Goal: Information Seeking & Learning: Learn about a topic

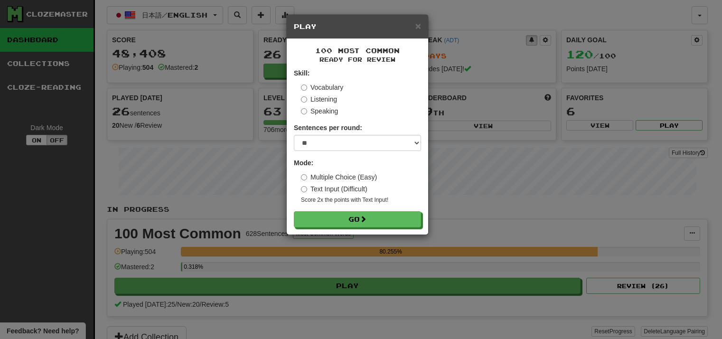
select select "**"
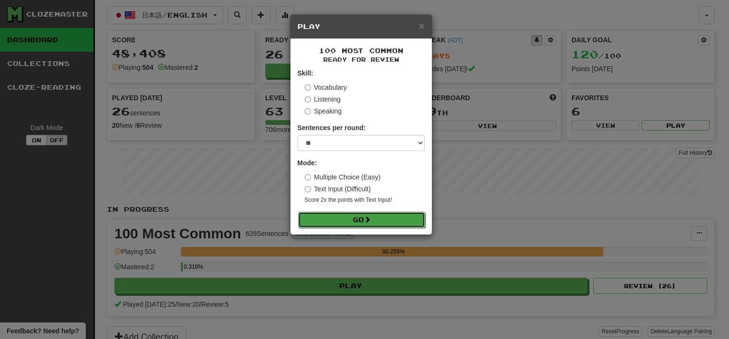
click at [349, 219] on button "Go" at bounding box center [361, 220] width 127 height 16
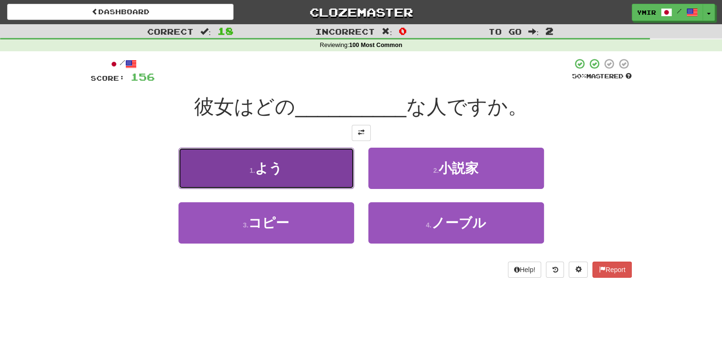
click at [301, 168] on button "1 . よう" at bounding box center [266, 168] width 176 height 41
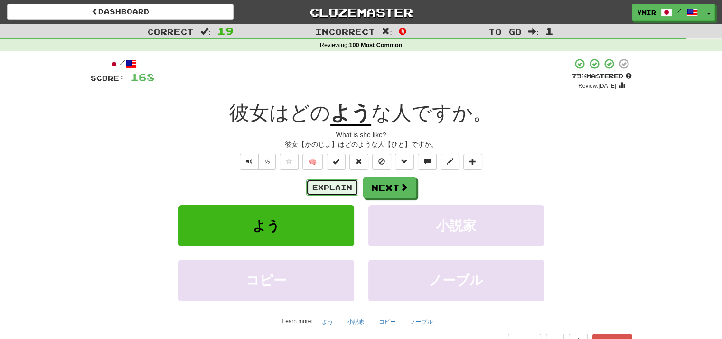
click at [344, 187] on button "Explain" at bounding box center [332, 187] width 52 height 16
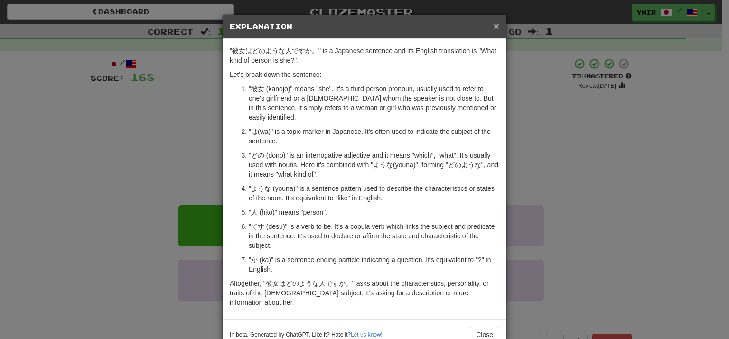
click at [494, 26] on span "×" at bounding box center [497, 25] width 6 height 11
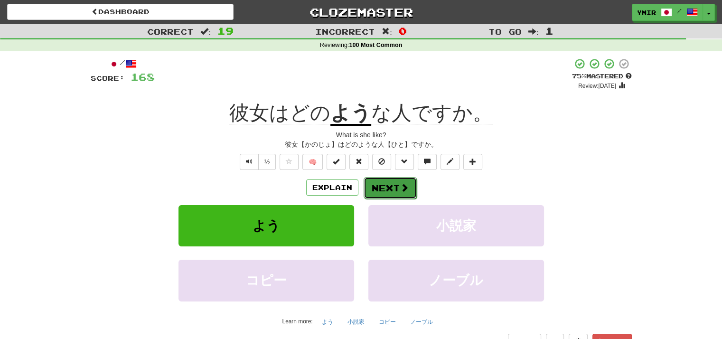
click at [381, 190] on button "Next" at bounding box center [390, 188] width 53 height 22
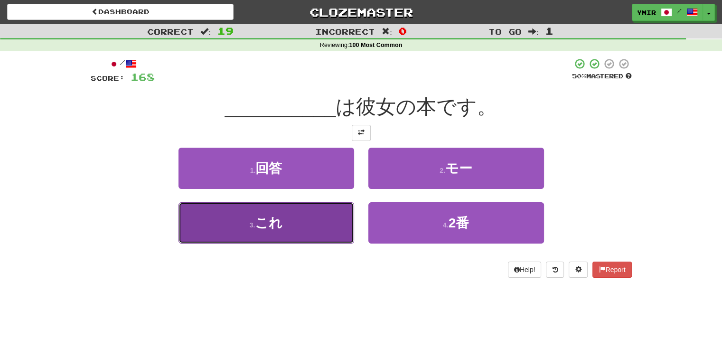
click at [345, 220] on button "3 . これ" at bounding box center [266, 222] width 176 height 41
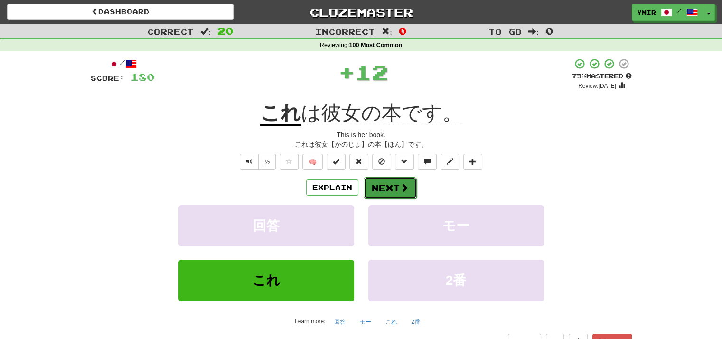
click at [391, 193] on button "Next" at bounding box center [390, 188] width 53 height 22
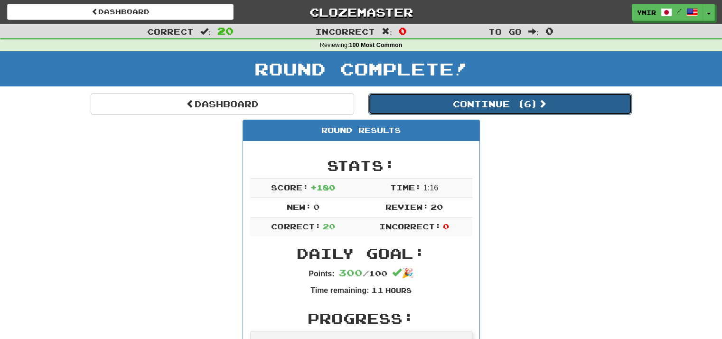
click at [452, 102] on button "Continue ( 6 )" at bounding box center [499, 104] width 263 height 22
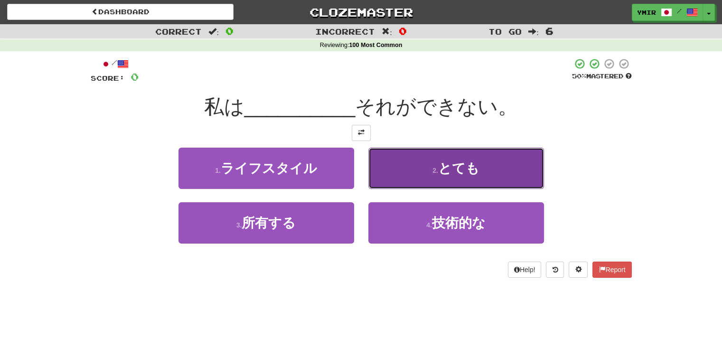
click at [373, 171] on button "2 . とても" at bounding box center [456, 168] width 176 height 41
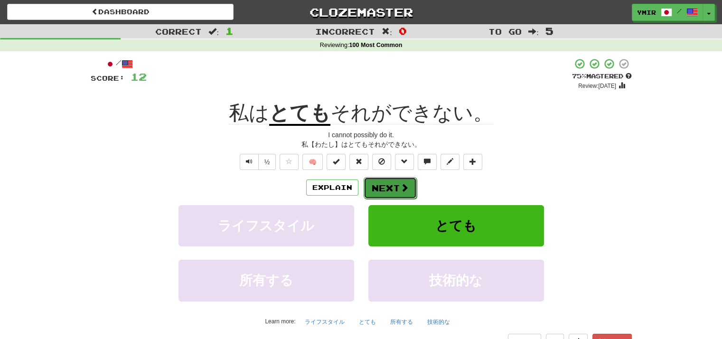
click at [369, 187] on button "Next" at bounding box center [390, 188] width 53 height 22
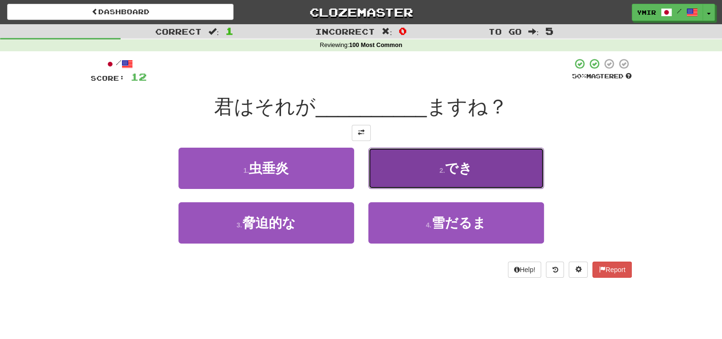
click at [393, 172] on button "2 . でき" at bounding box center [456, 168] width 176 height 41
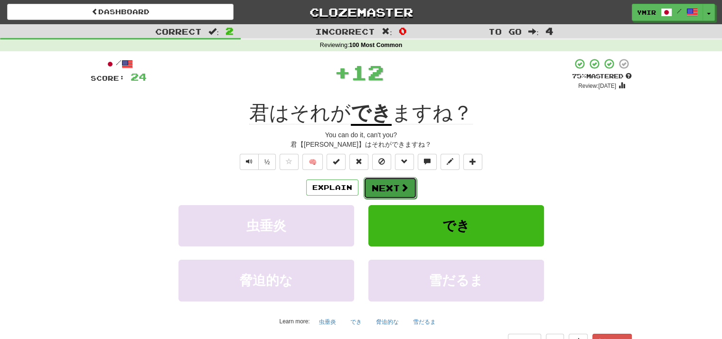
click at [385, 189] on button "Next" at bounding box center [390, 188] width 53 height 22
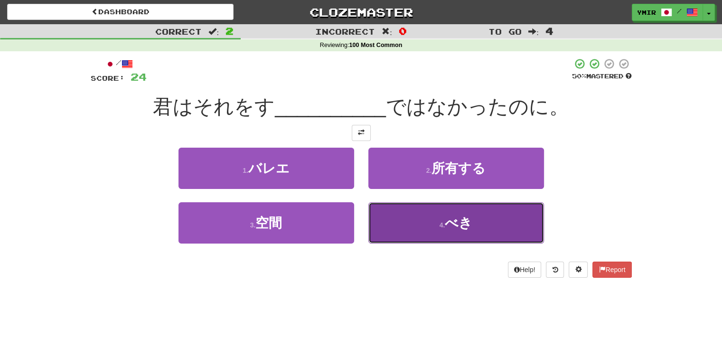
click at [374, 209] on button "4 . べき" at bounding box center [456, 222] width 176 height 41
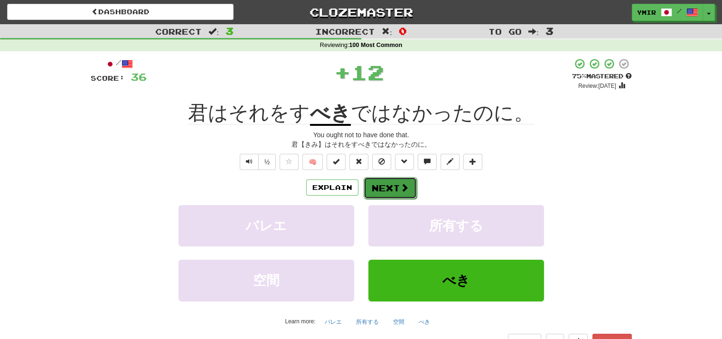
click at [370, 189] on button "Next" at bounding box center [390, 188] width 53 height 22
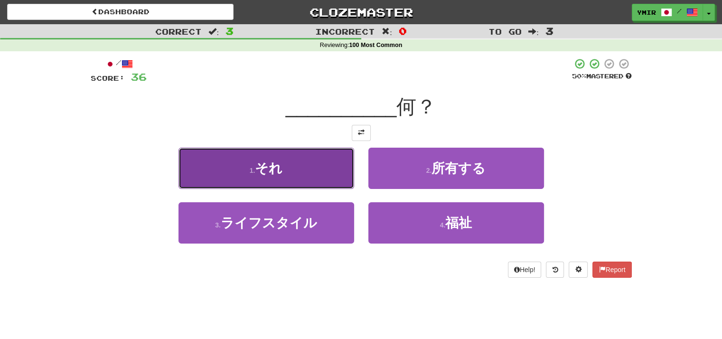
click at [338, 177] on button "1 . それ" at bounding box center [266, 168] width 176 height 41
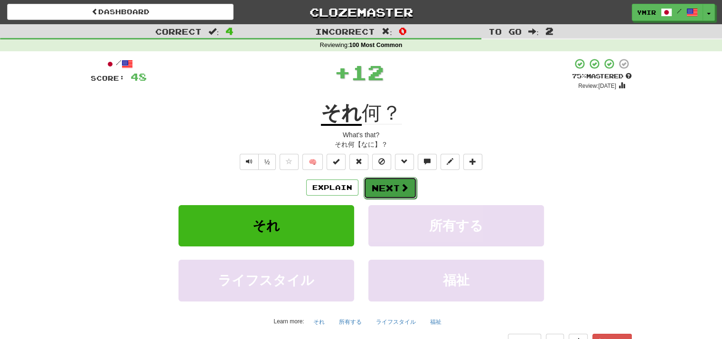
click at [371, 186] on button "Next" at bounding box center [390, 188] width 53 height 22
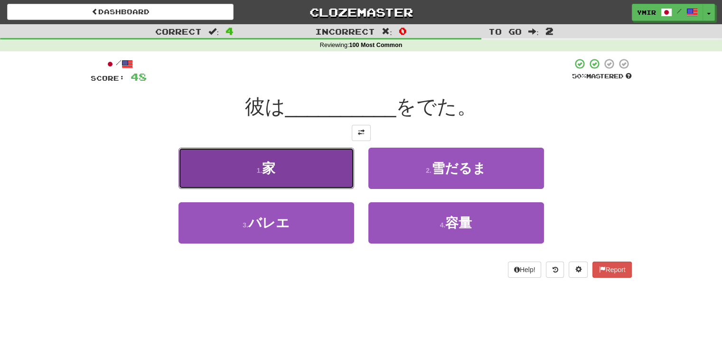
click at [344, 174] on button "1 . 家" at bounding box center [266, 168] width 176 height 41
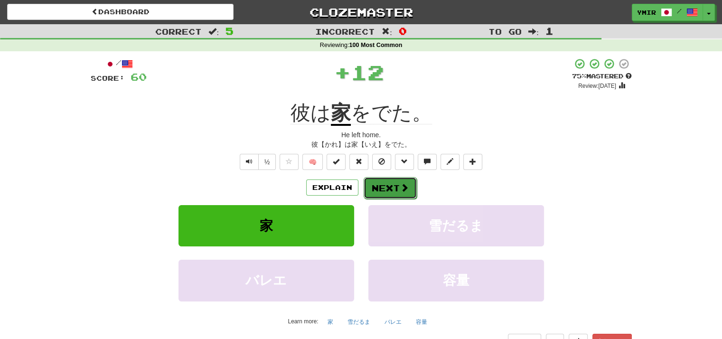
click at [377, 187] on button "Next" at bounding box center [390, 188] width 53 height 22
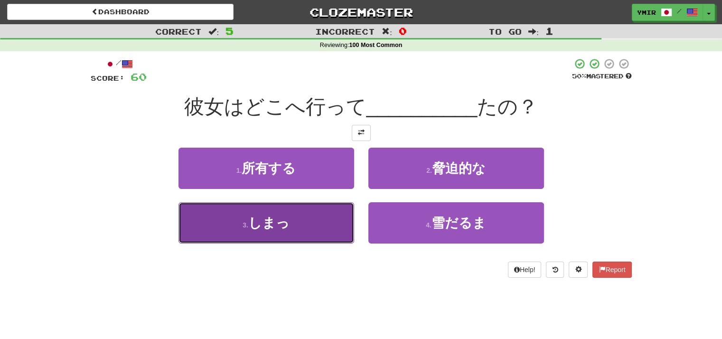
click at [338, 218] on button "3 . しまっ" at bounding box center [266, 222] width 176 height 41
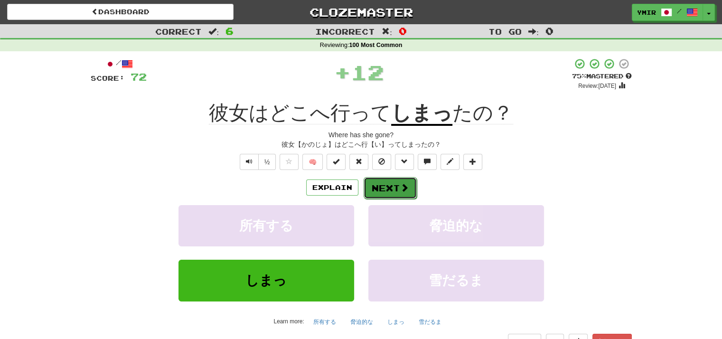
click at [378, 187] on button "Next" at bounding box center [390, 188] width 53 height 22
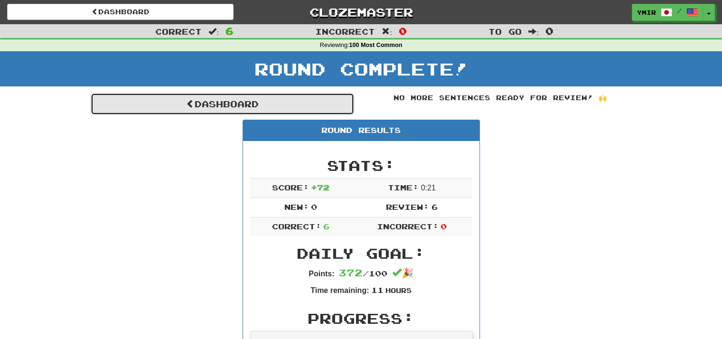
click at [311, 100] on link "Dashboard" at bounding box center [222, 104] width 263 height 22
